Goal: Check status: Check status

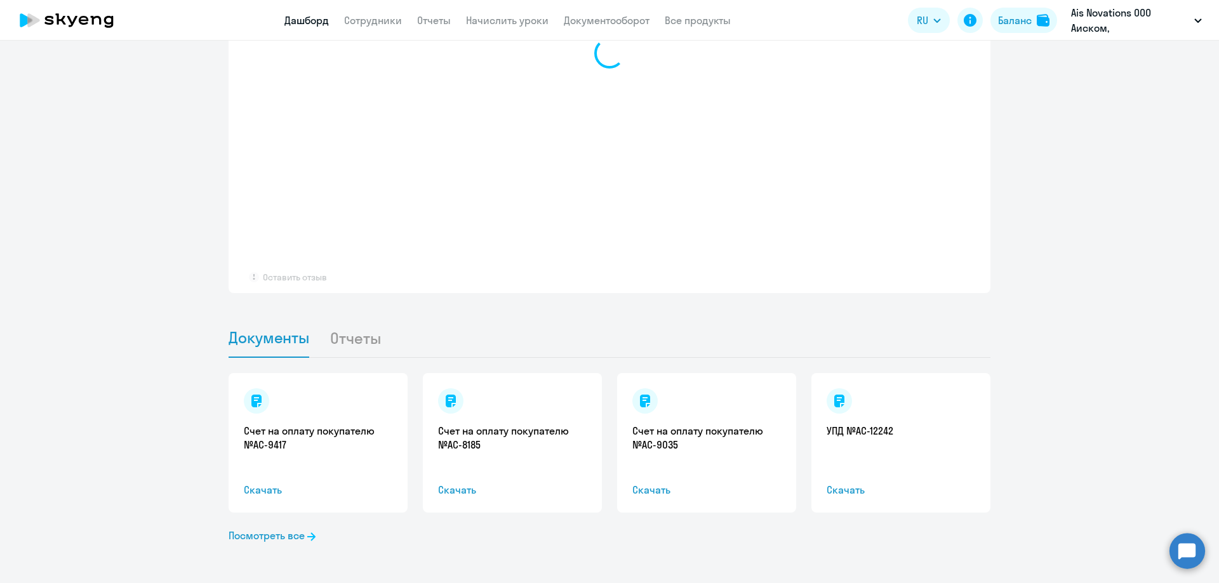
scroll to position [1026, 0]
click at [276, 538] on link "Посмотреть все" at bounding box center [272, 535] width 87 height 15
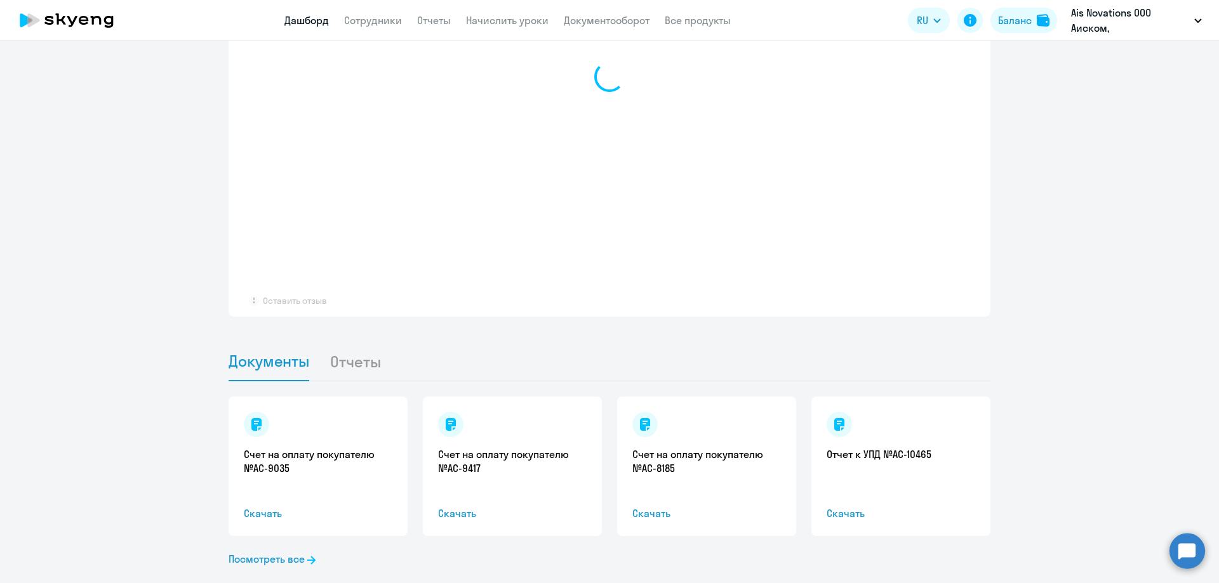
scroll to position [1026, 0]
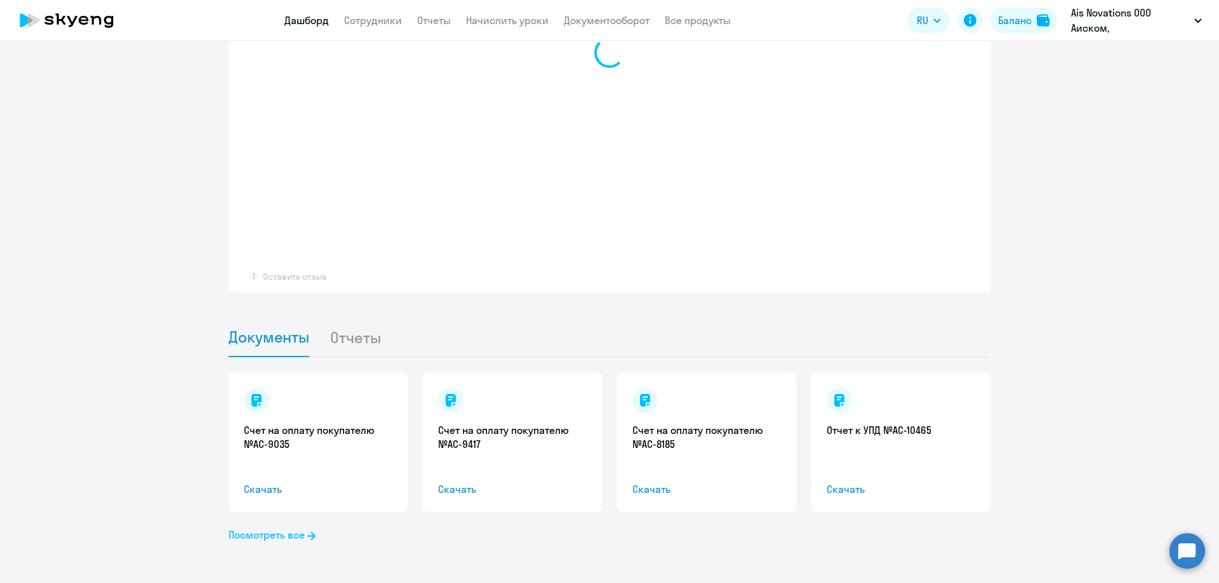
click at [291, 534] on link "Посмотреть все" at bounding box center [272, 535] width 87 height 15
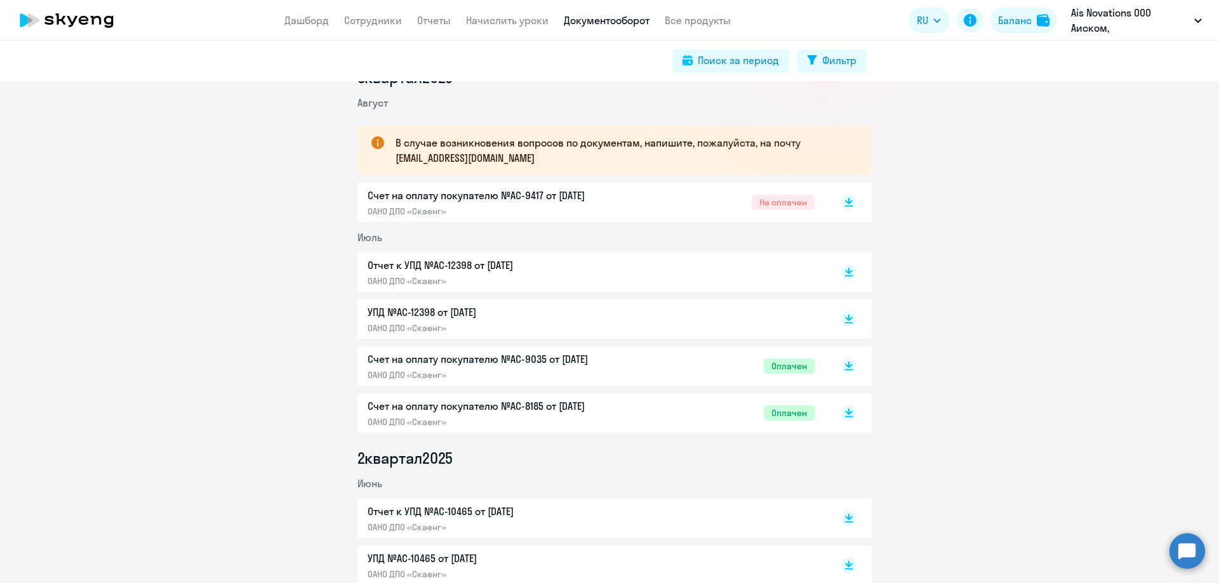
scroll to position [190, 0]
click at [780, 206] on span "Не оплачен" at bounding box center [783, 201] width 63 height 15
click at [769, 201] on span "Не оплачен" at bounding box center [783, 201] width 63 height 15
click at [609, 316] on p "УПД №AC-12398 от [DATE]" at bounding box center [501, 310] width 267 height 15
